Goal: Use online tool/utility: Utilize a website feature to perform a specific function

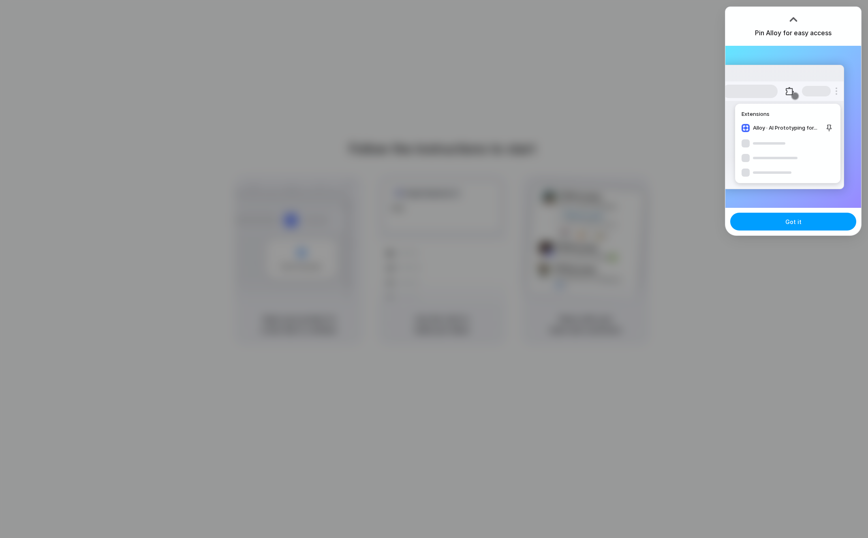
click at [804, 222] on button "Got it" at bounding box center [793, 222] width 126 height 18
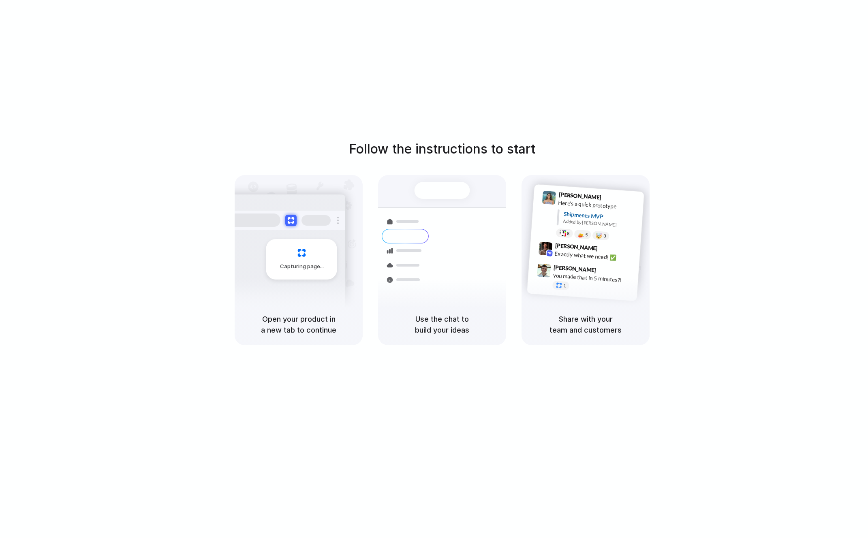
click at [439, 87] on div "Follow the instructions to start Capturing page Open your product in a new tab …" at bounding box center [442, 277] width 884 height 554
click at [480, 222] on div "Container from [GEOGRAPHIC_DATA]" at bounding box center [496, 226] width 87 height 16
click at [553, 212] on div at bounding box center [548, 213] width 16 height 46
click at [504, 127] on div "Follow the instructions to start Capturing page Open your product in a new tab …" at bounding box center [442, 277] width 884 height 554
click at [434, 269] on div at bounding box center [434, 269] width 0 height 0
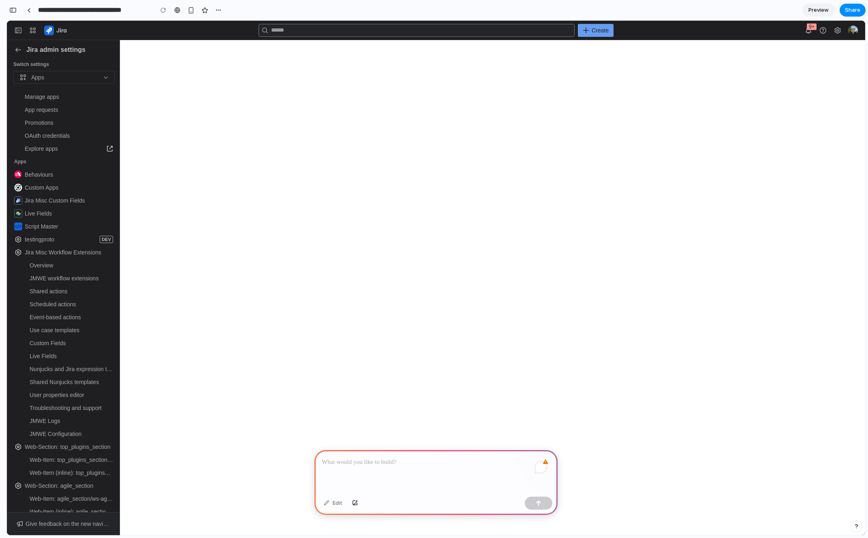
click at [414, 465] on div "To enrich screen reader interactions, please activate Accessibility in Grammarl…" at bounding box center [435, 471] width 243 height 43
click at [430, 468] on div "To enrich screen reader interactions, please activate Accessibility in Grammarl…" at bounding box center [435, 471] width 243 height 43
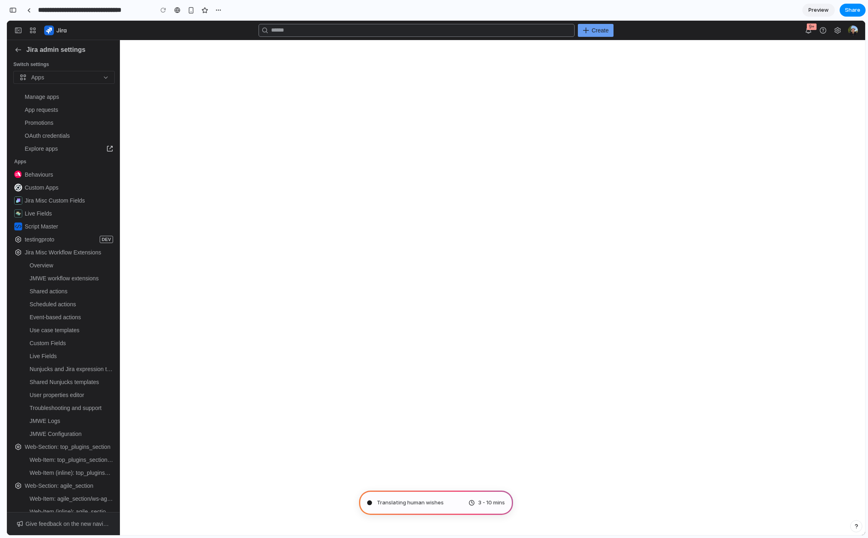
click at [489, 508] on div "Translating human wishes 3 - 10 mins" at bounding box center [436, 503] width 154 height 24
drag, startPoint x: 468, startPoint y: 505, endPoint x: 481, endPoint y: 503, distance: 13.1
click at [469, 505] on div "3 - 10 mins" at bounding box center [486, 503] width 36 height 8
type input "**********"
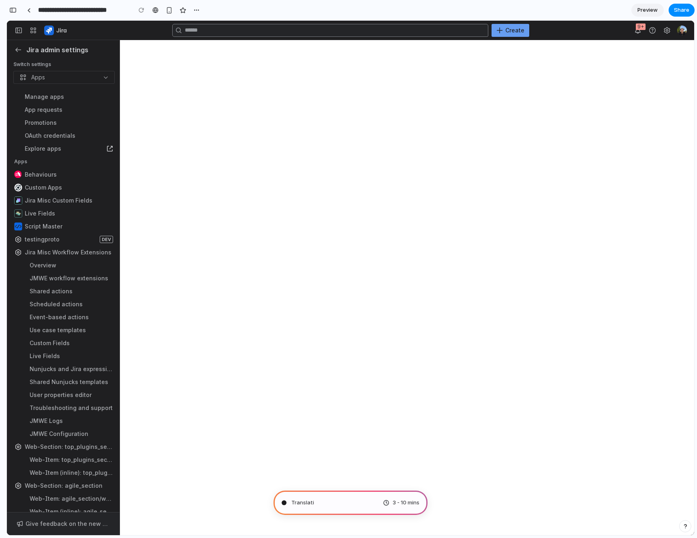
click at [331, 504] on div "Translati 3 - 10 mins" at bounding box center [350, 503] width 154 height 24
click at [345, 509] on div "Channeling Steve Jobs 3 - 10 mins" at bounding box center [350, 503] width 154 height 24
drag, startPoint x: 321, startPoint y: 505, endPoint x: 389, endPoint y: 499, distance: 68.4
click at [389, 498] on div "Channeling Steve J .. 3 - 10 mins" at bounding box center [350, 503] width 154 height 24
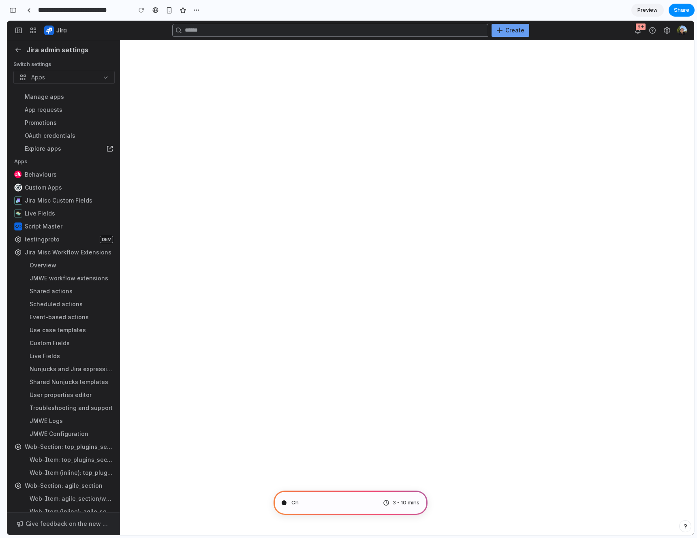
click at [390, 501] on div "3 - 10 mins" at bounding box center [401, 503] width 36 height 8
click at [408, 501] on span "3 - 10 mins" at bounding box center [406, 503] width 27 height 8
click at [198, 11] on div "button" at bounding box center [196, 10] width 6 height 6
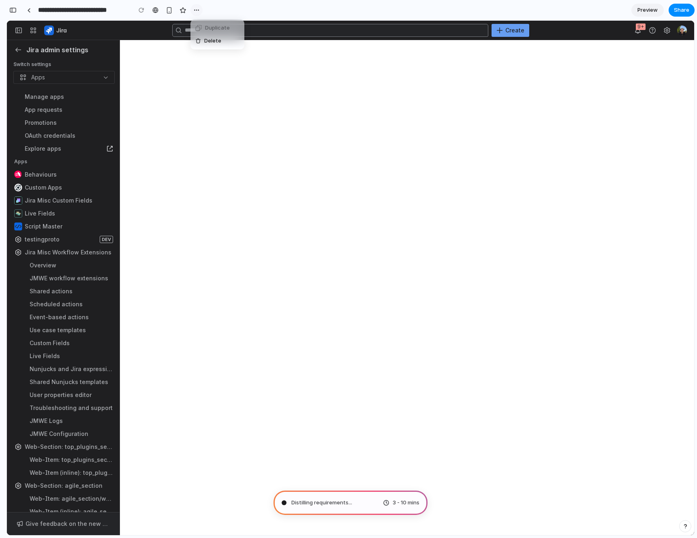
scroll to position [176, 0]
click at [94, 13] on div "Duplicate Delete" at bounding box center [348, 269] width 697 height 538
click at [10, 9] on div "button" at bounding box center [12, 10] width 7 height 6
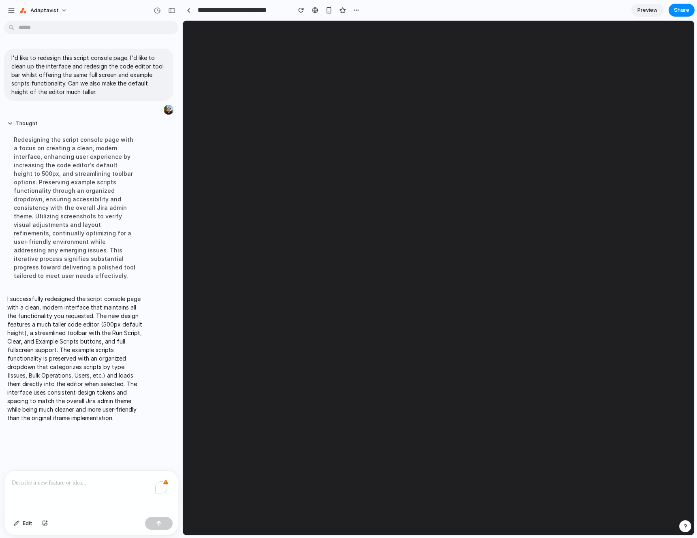
scroll to position [0, 0]
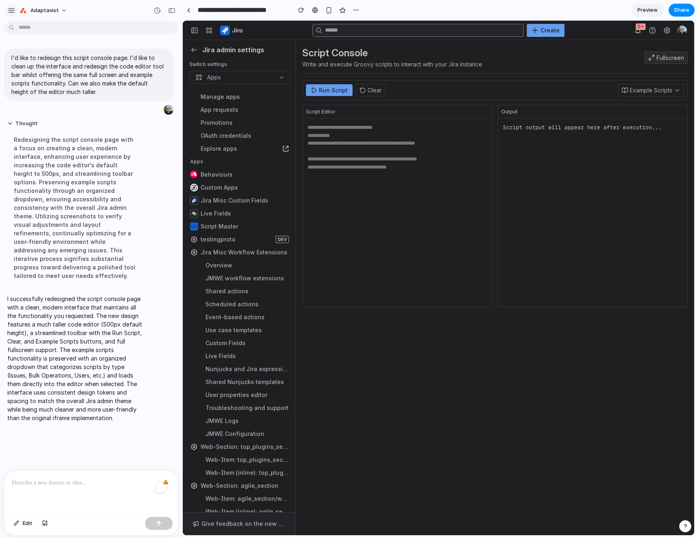
click at [11, 12] on div "button" at bounding box center [11, 10] width 7 height 7
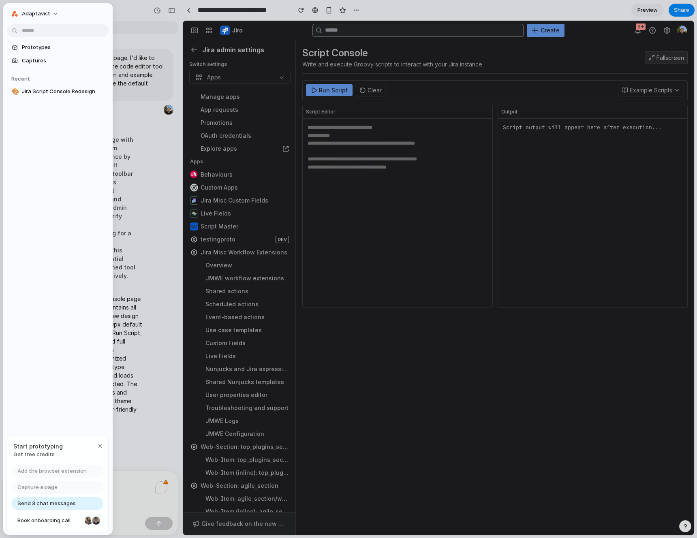
click at [11, 12] on button "Adaptavist" at bounding box center [34, 13] width 55 height 13
click at [14, 9] on div "Settings Invite members Change theme Sign out" at bounding box center [348, 269] width 697 height 538
click at [129, 13] on div at bounding box center [348, 269] width 697 height 538
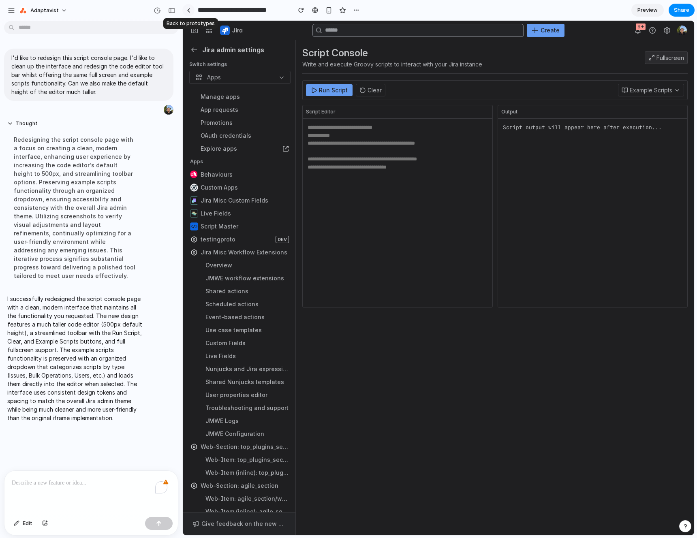
click at [187, 12] on link at bounding box center [188, 10] width 12 height 12
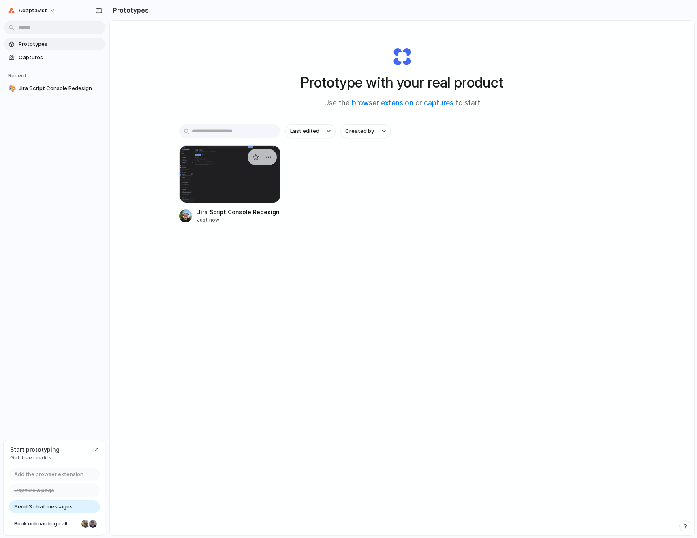
click at [226, 198] on div at bounding box center [229, 174] width 101 height 58
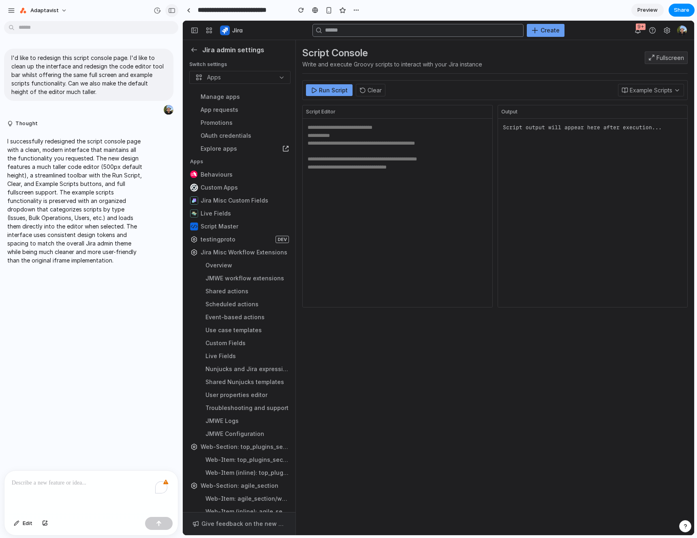
click at [168, 11] on div "button" at bounding box center [171, 11] width 7 height 6
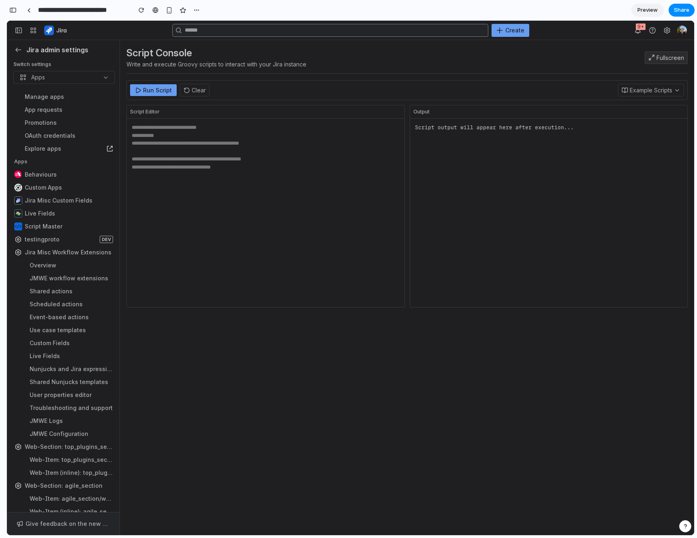
click at [510, 93] on div "Run Script Clear Example Scripts" at bounding box center [406, 90] width 561 height 20
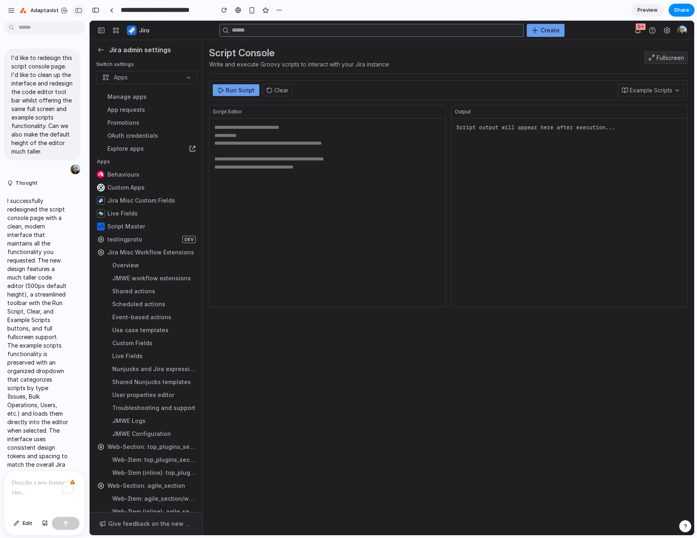
click at [81, 9] on div "button" at bounding box center [78, 11] width 7 height 6
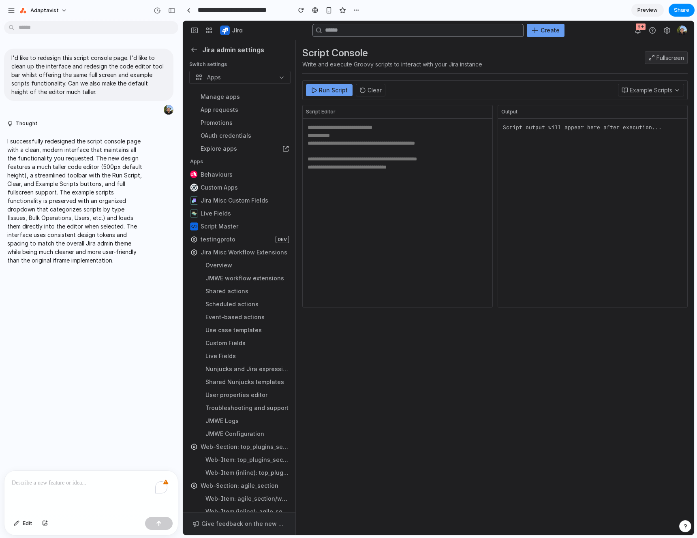
click at [414, 149] on textarea at bounding box center [398, 213] width 190 height 188
click at [413, 108] on div "Script Editor" at bounding box center [398, 111] width 190 height 13
click at [414, 94] on div "Run Script Clear Example Scripts" at bounding box center [494, 90] width 385 height 20
click at [643, 87] on button "Example Scripts" at bounding box center [651, 90] width 66 height 13
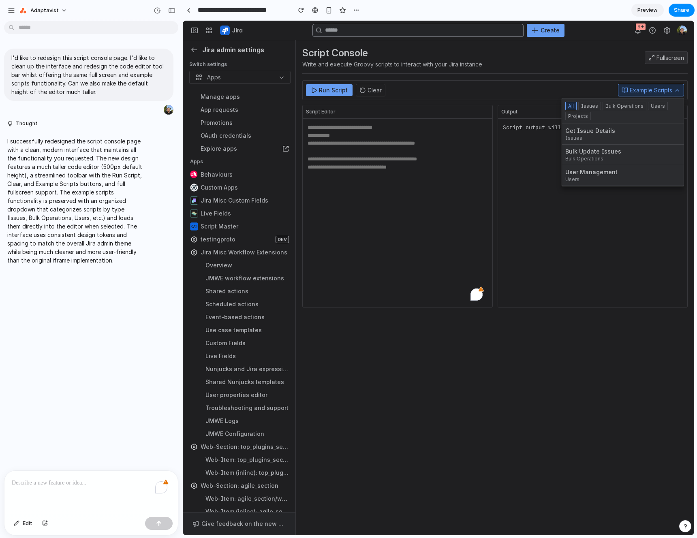
click at [643, 88] on button "Example Scripts" at bounding box center [651, 90] width 66 height 13
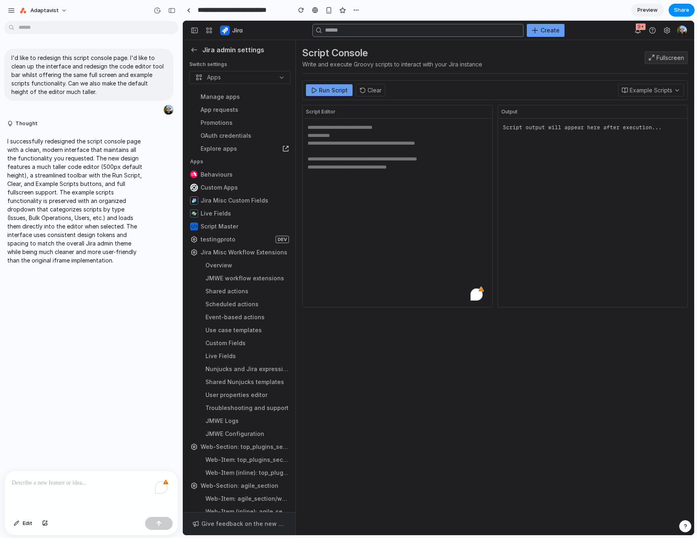
click at [619, 45] on div "Script Console Write and execute Groovy scripts to interact with your Jira inst…" at bounding box center [495, 294] width 398 height 508
